Goal: Task Accomplishment & Management: Complete application form

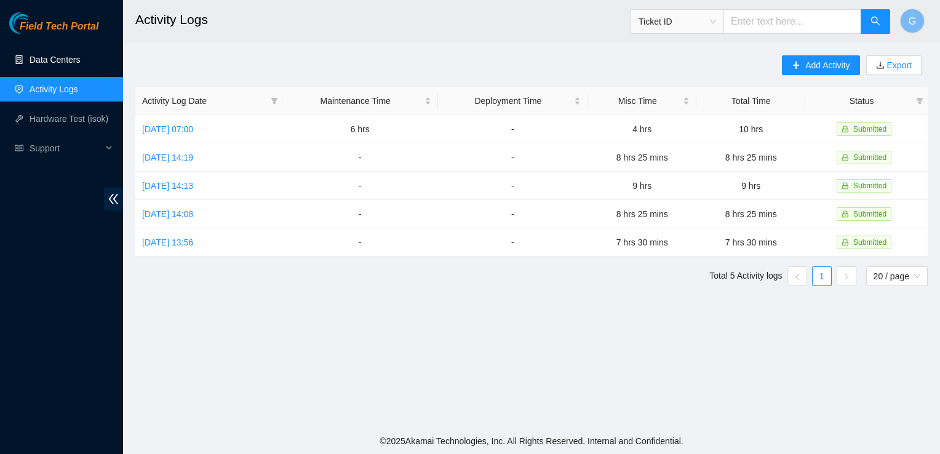
click at [68, 55] on link "Data Centers" at bounding box center [55, 60] width 50 height 10
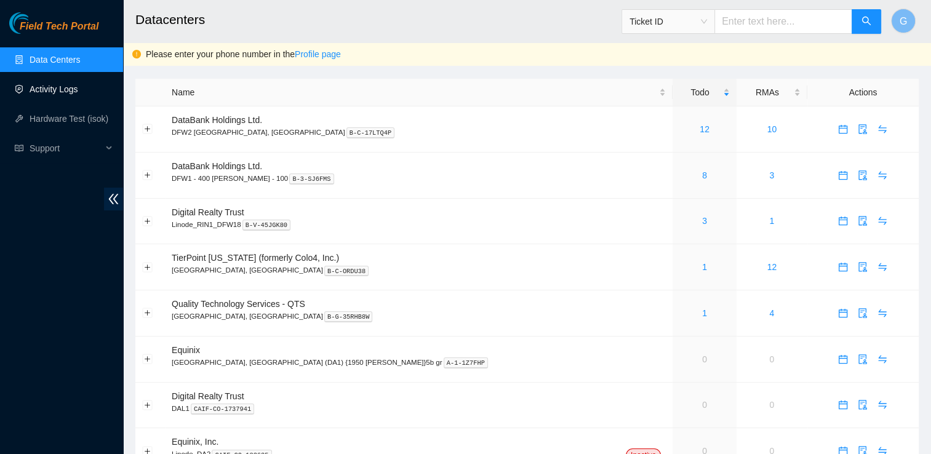
click at [66, 87] on link "Activity Logs" at bounding box center [54, 89] width 49 height 10
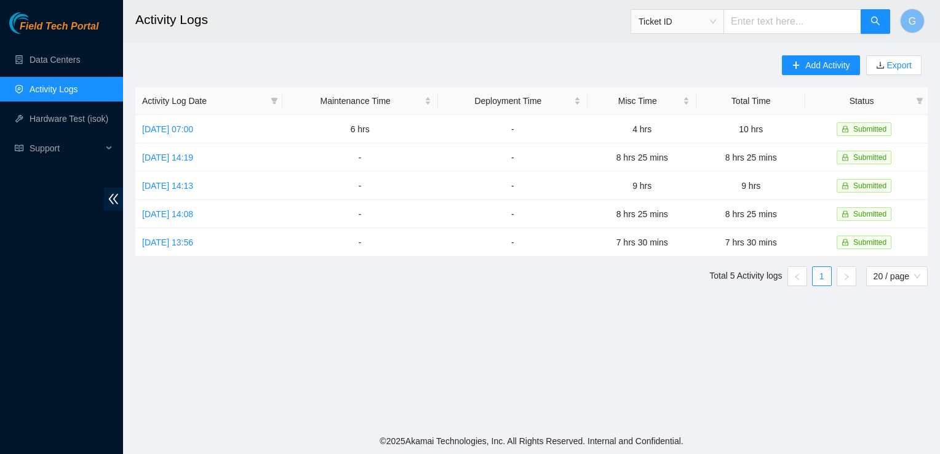
click at [820, 52] on main "Activity Logs Ticket ID G Add Activity Export Activity Log Date Maintenance Tim…" at bounding box center [531, 214] width 817 height 428
click at [820, 65] on span "Add Activity" at bounding box center [827, 65] width 44 height 14
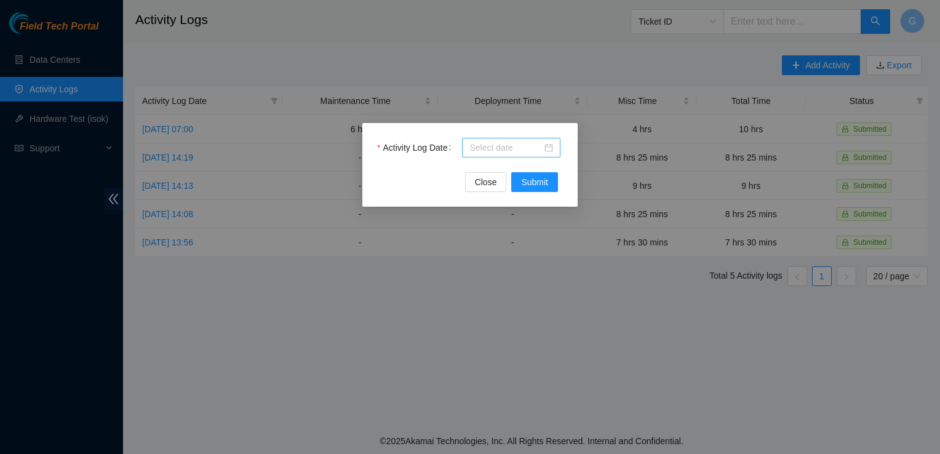
click at [492, 149] on input "Activity Log Date" at bounding box center [505, 148] width 73 height 14
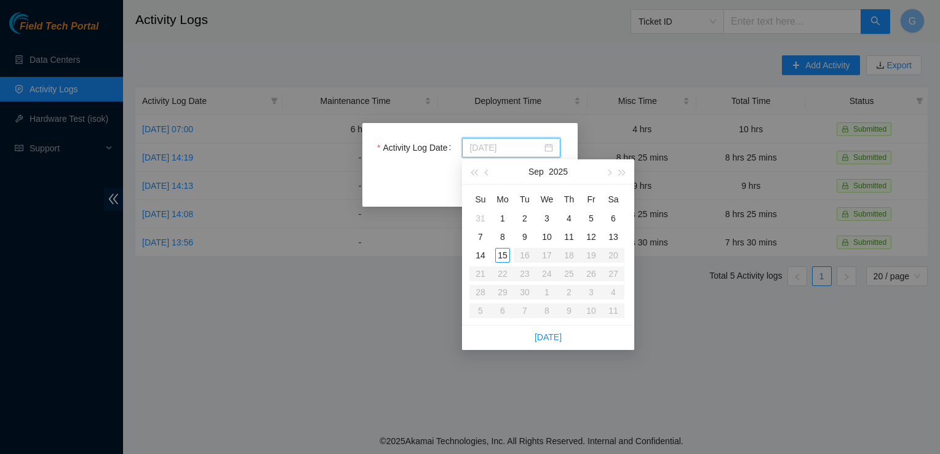
type input "[DATE]"
click at [503, 251] on div "15" at bounding box center [502, 255] width 15 height 15
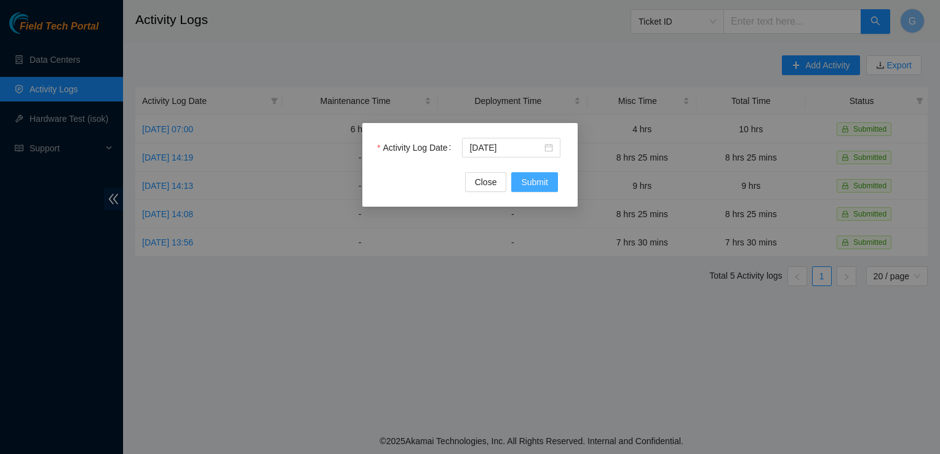
click at [539, 185] on span "Submit" at bounding box center [534, 182] width 27 height 14
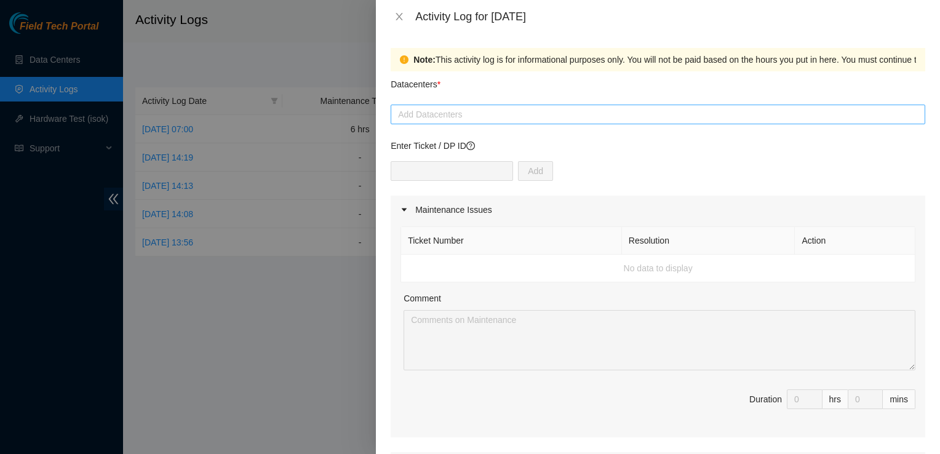
click at [436, 115] on div at bounding box center [658, 114] width 529 height 15
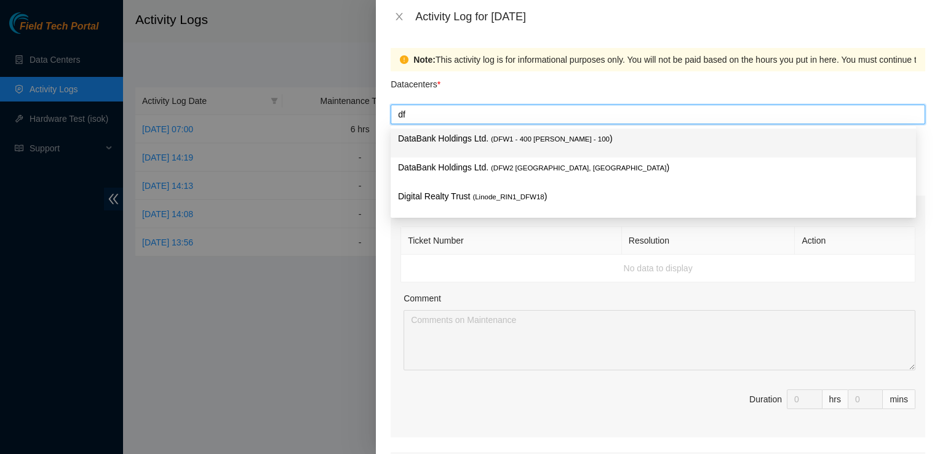
type input "d"
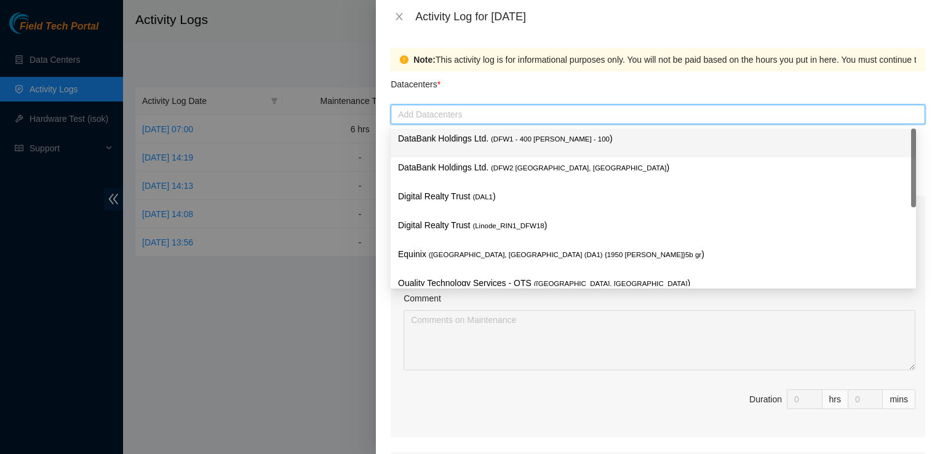
type input "Q"
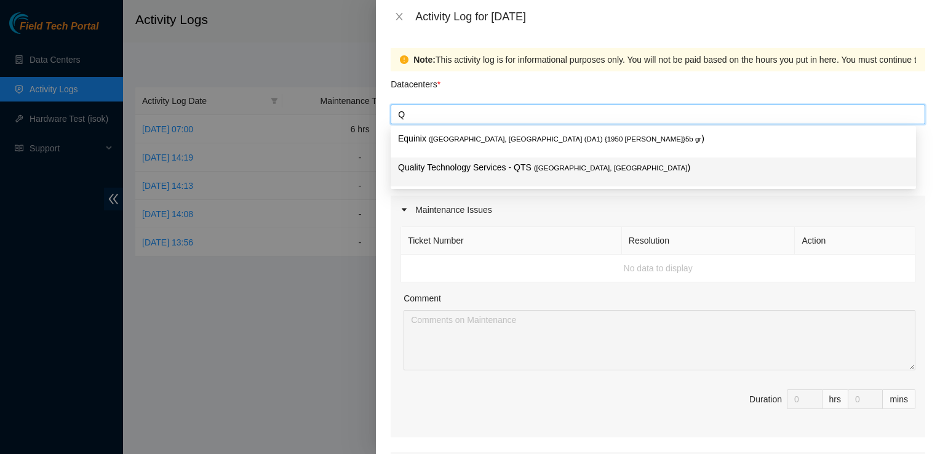
click at [478, 169] on p "Quality Technology Services - QTS ( [GEOGRAPHIC_DATA], [GEOGRAPHIC_DATA] )" at bounding box center [653, 168] width 511 height 14
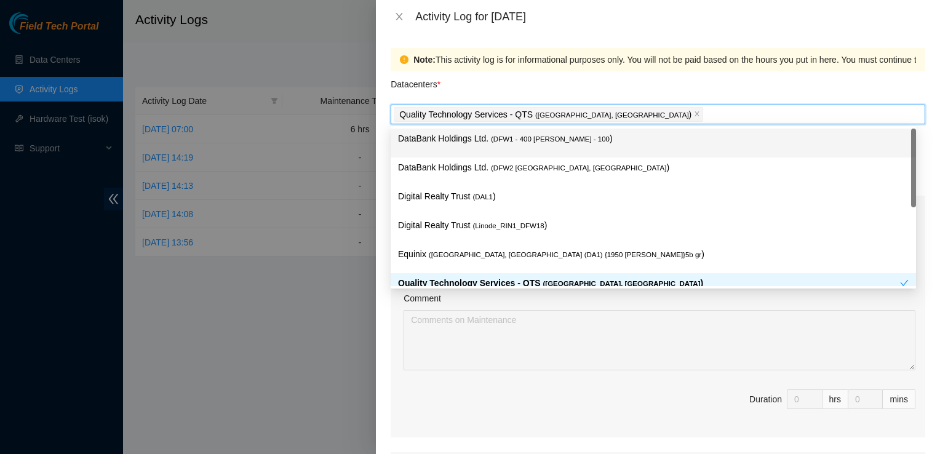
click at [478, 169] on p "DataBank Holdings Ltd. ( DFW2 [GEOGRAPHIC_DATA], [GEOGRAPHIC_DATA] )" at bounding box center [653, 168] width 511 height 14
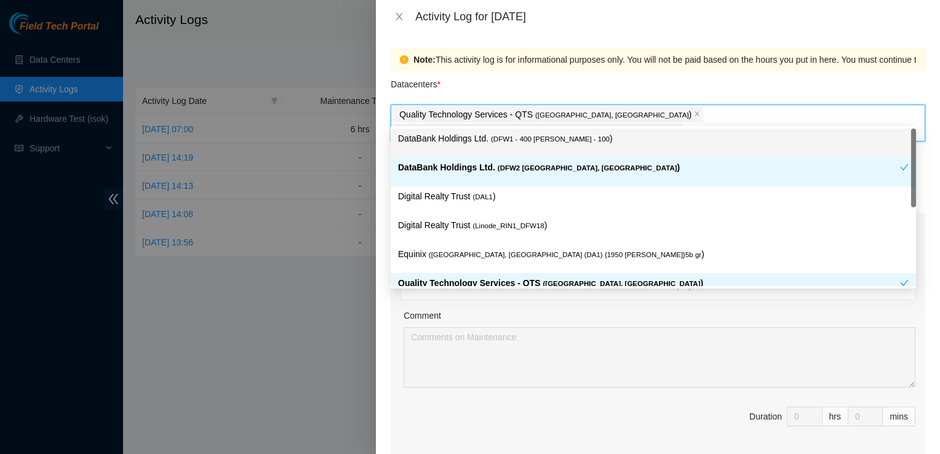
type input "R"
type input "T"
click at [679, 128] on icon "close" at bounding box center [676, 131] width 6 height 6
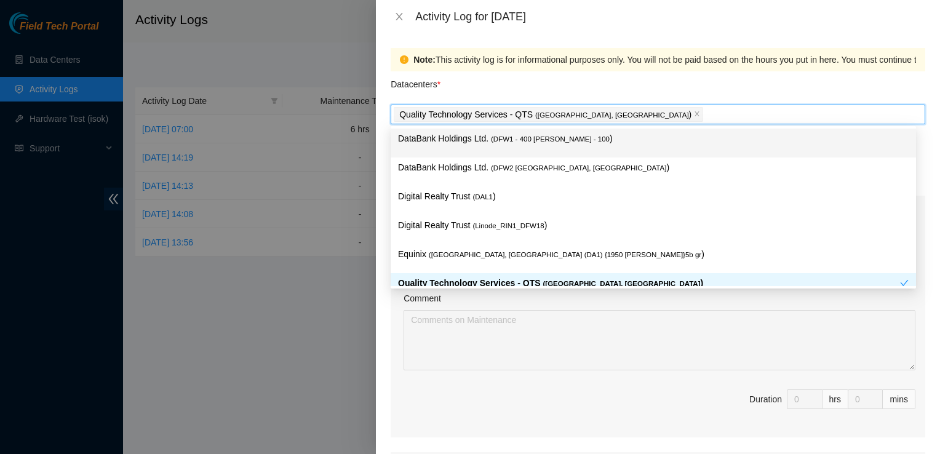
click at [737, 118] on div "Quality Technology Services - QTS ( [GEOGRAPHIC_DATA], [GEOGRAPHIC_DATA] )" at bounding box center [658, 114] width 529 height 17
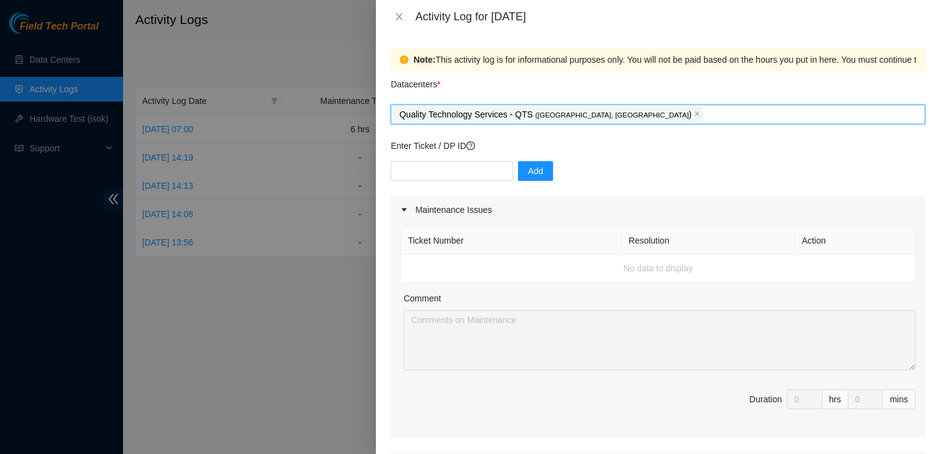
type input "T"
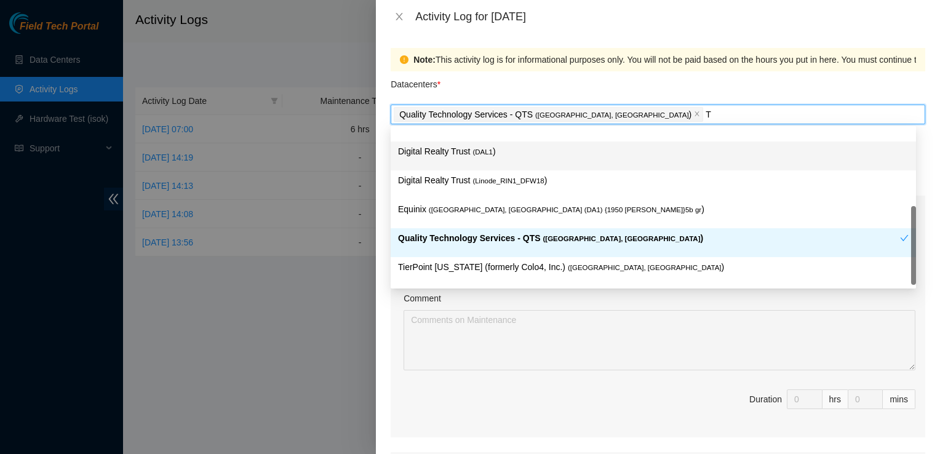
scroll to position [47, 0]
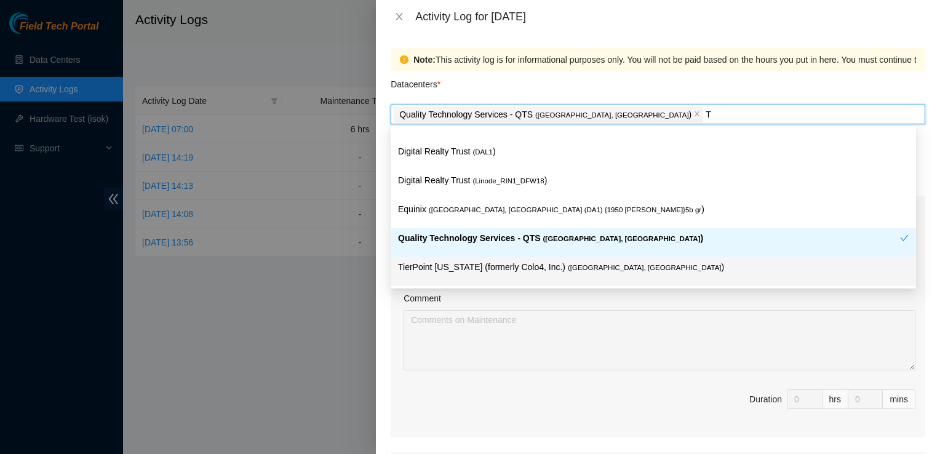
click at [568, 266] on span "( [GEOGRAPHIC_DATA], [GEOGRAPHIC_DATA]" at bounding box center [645, 267] width 154 height 7
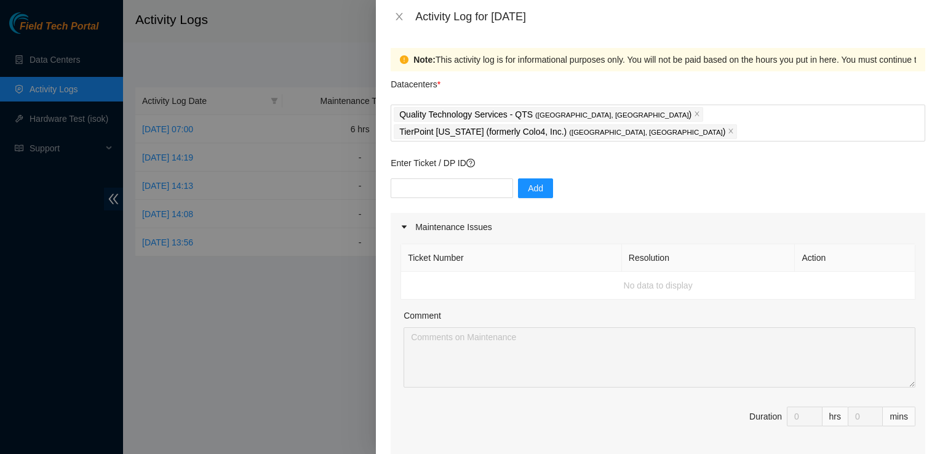
click at [293, 325] on div at bounding box center [470, 227] width 940 height 454
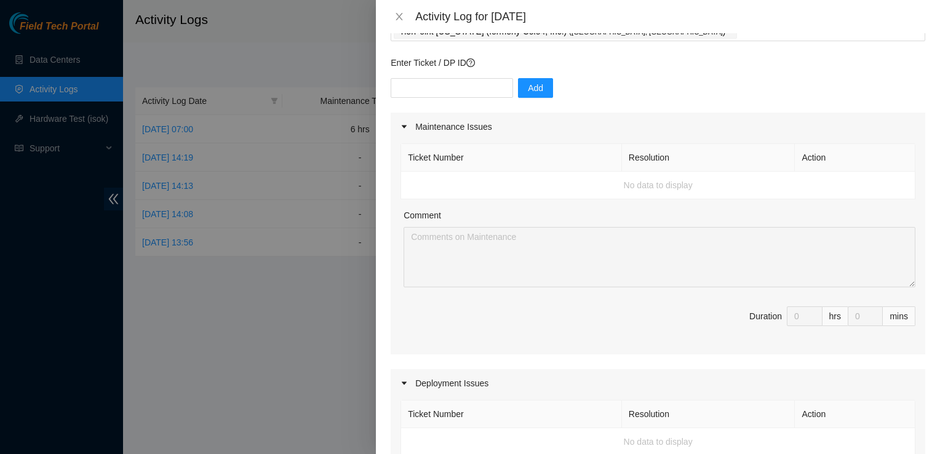
scroll to position [100, 0]
click at [406, 124] on icon "caret-right" at bounding box center [404, 127] width 7 height 7
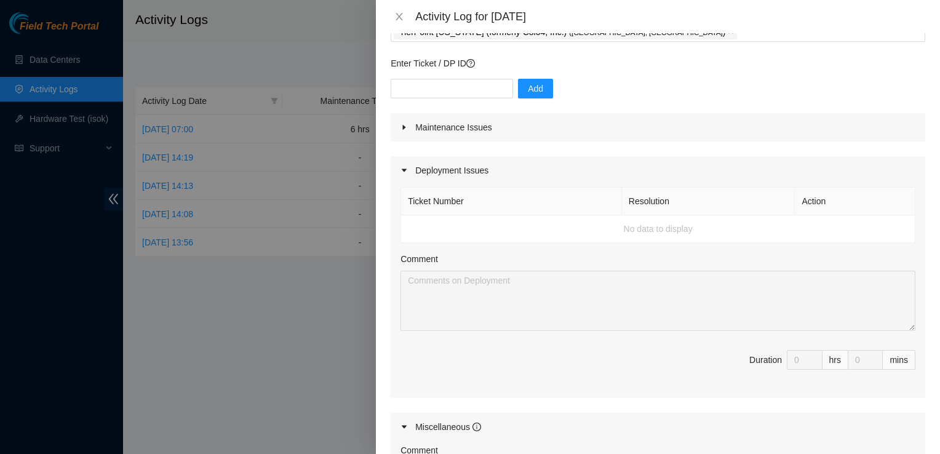
click at [405, 164] on div at bounding box center [408, 171] width 15 height 14
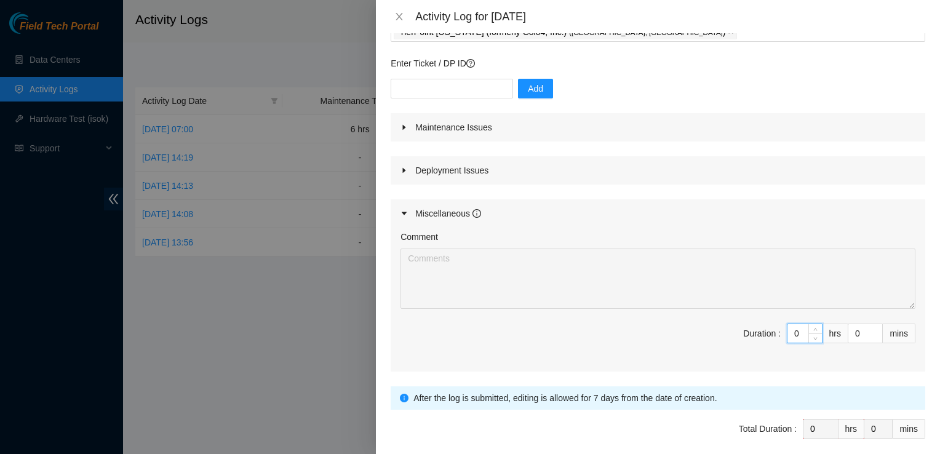
click at [797, 324] on input "0" at bounding box center [805, 333] width 34 height 18
type input "9"
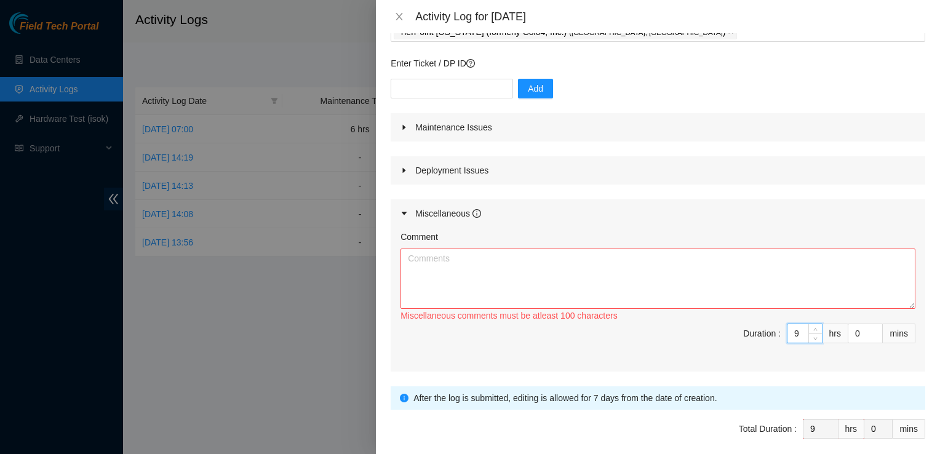
type input "9"
type input "1"
type input "11"
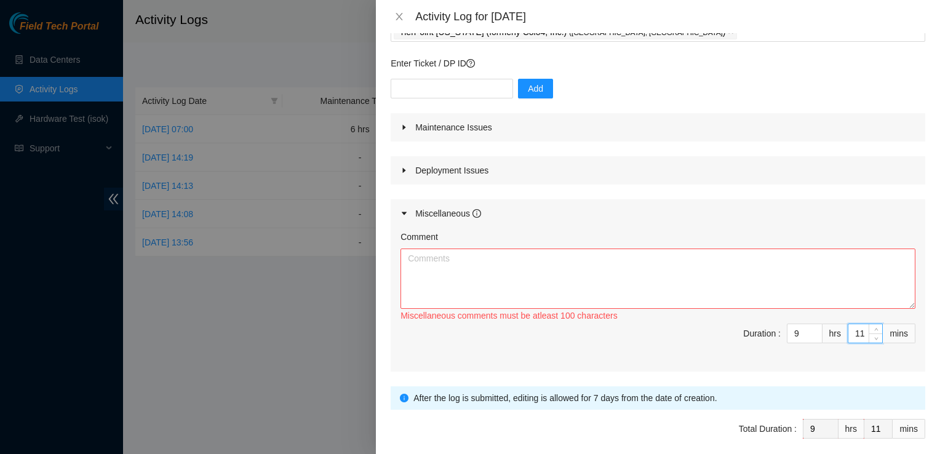
type input "1"
type input "15"
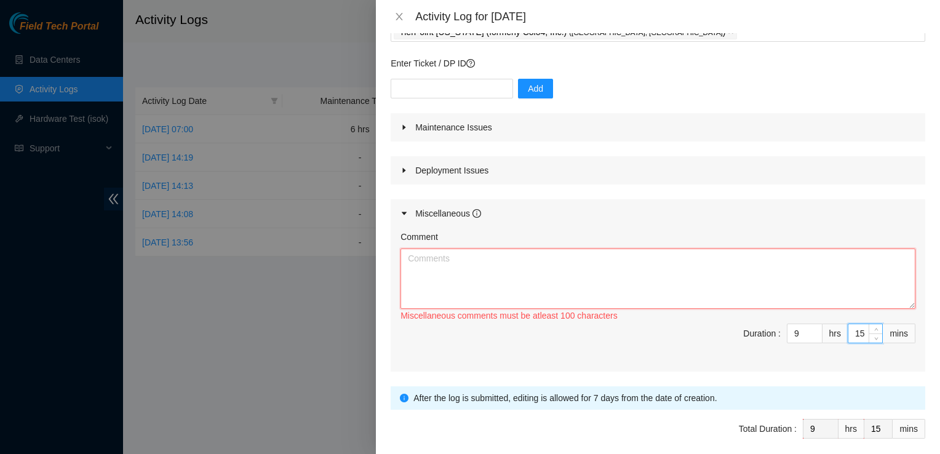
click at [618, 260] on textarea "Comment" at bounding box center [658, 279] width 515 height 60
paste textarea "picked up ID badge at QTS Cleaned out empty boxes and organized pallets and box…"
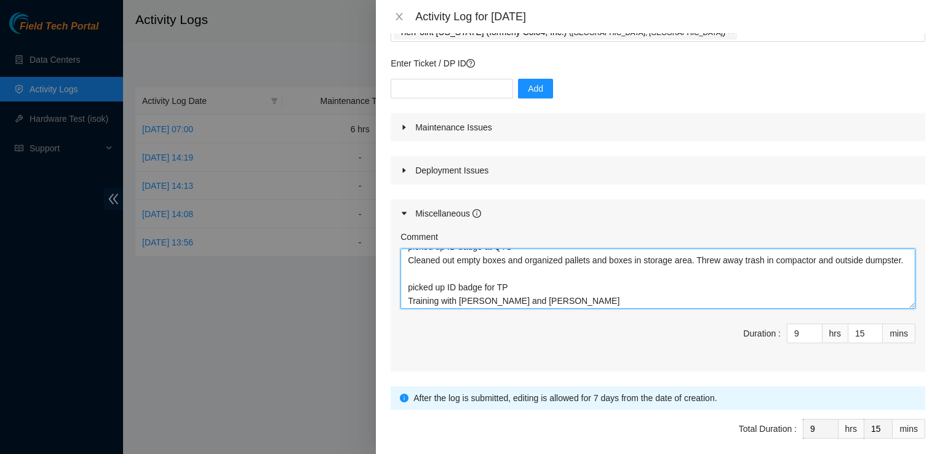
scroll to position [0, 0]
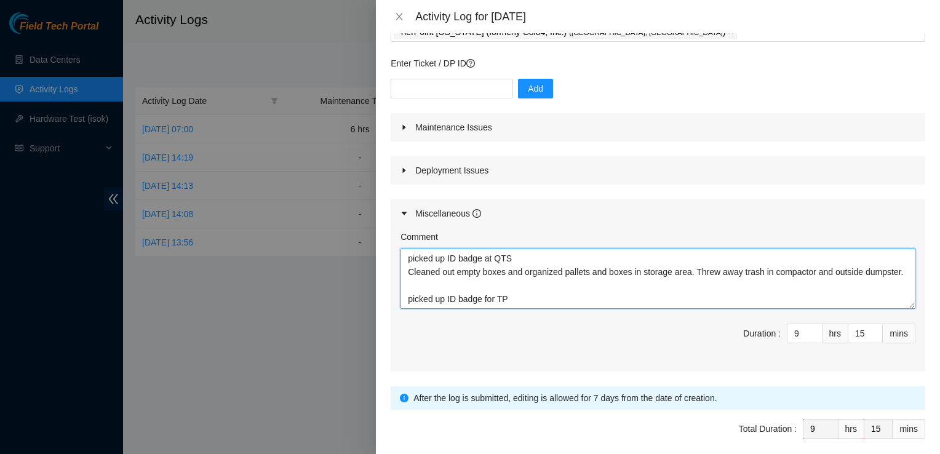
click at [412, 249] on textarea "picked up ID badge at QTS Cleaned out empty boxes and organized pallets and box…" at bounding box center [658, 279] width 515 height 60
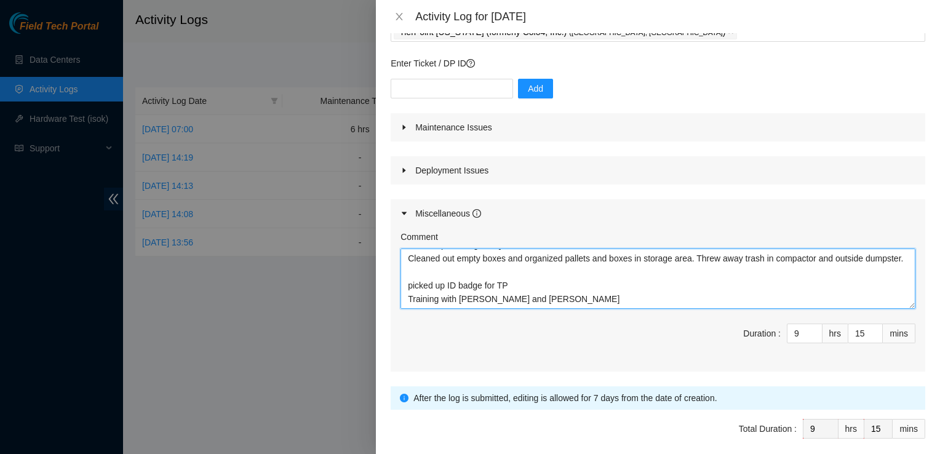
click at [410, 266] on textarea "Picked up ID badge at QTS Cleaned out empty boxes and organized pallets and box…" at bounding box center [658, 279] width 515 height 60
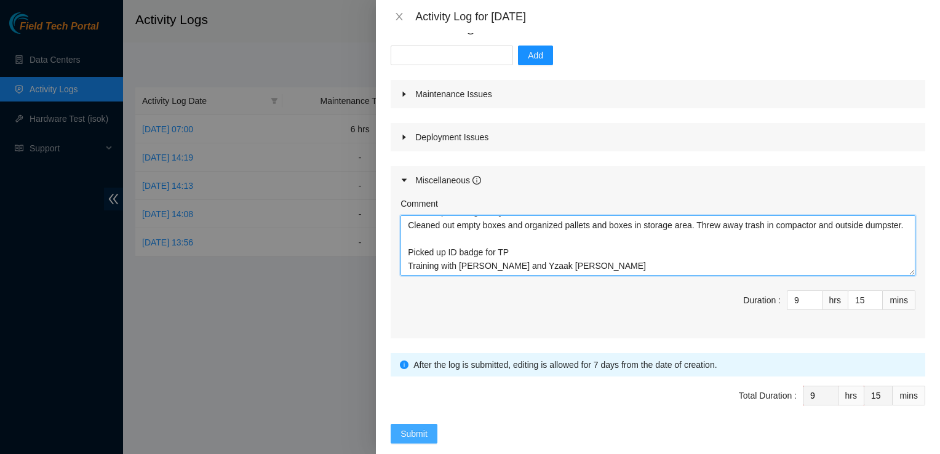
type textarea "Picked up ID badge at QTS Cleaned out empty boxes and organized pallets and box…"
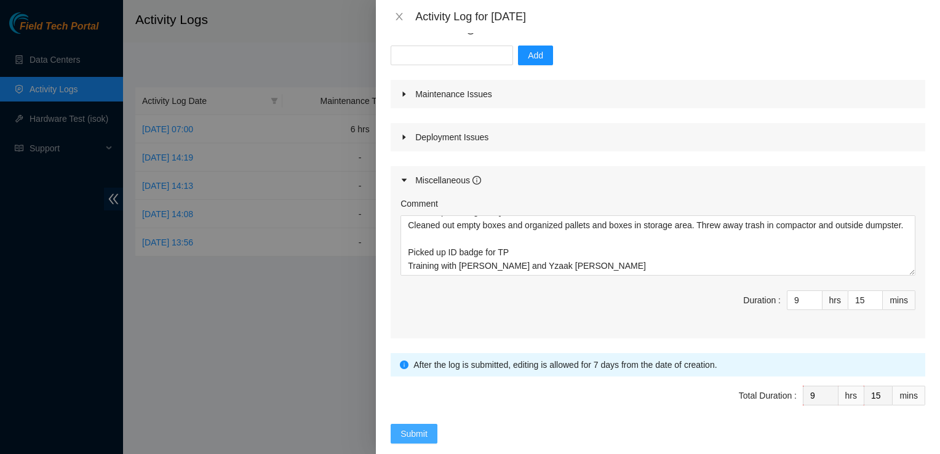
click at [412, 427] on span "Submit" at bounding box center [414, 434] width 27 height 14
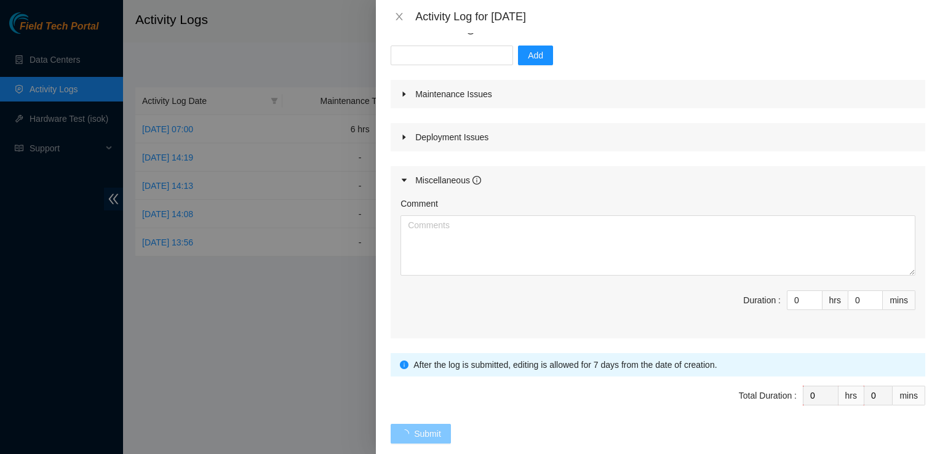
scroll to position [0, 0]
